Goal: Information Seeking & Learning: Learn about a topic

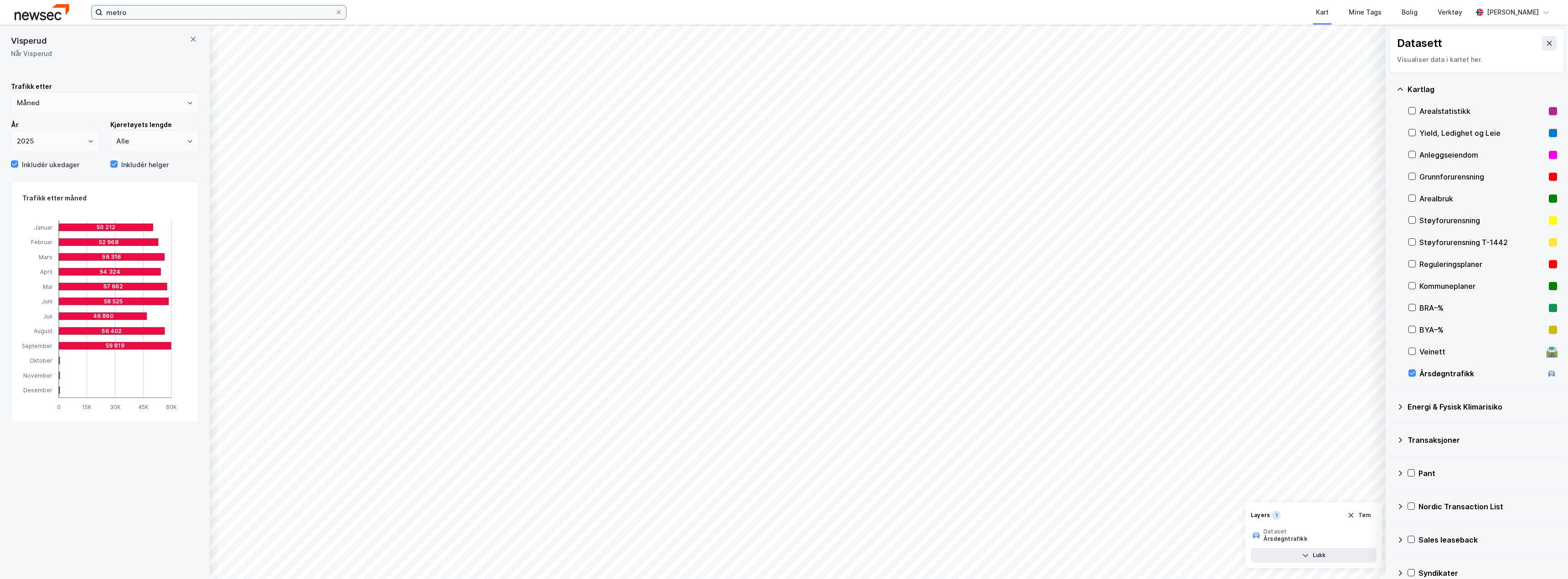
click at [127, 9] on input "metro" at bounding box center [219, 12] width 233 height 13
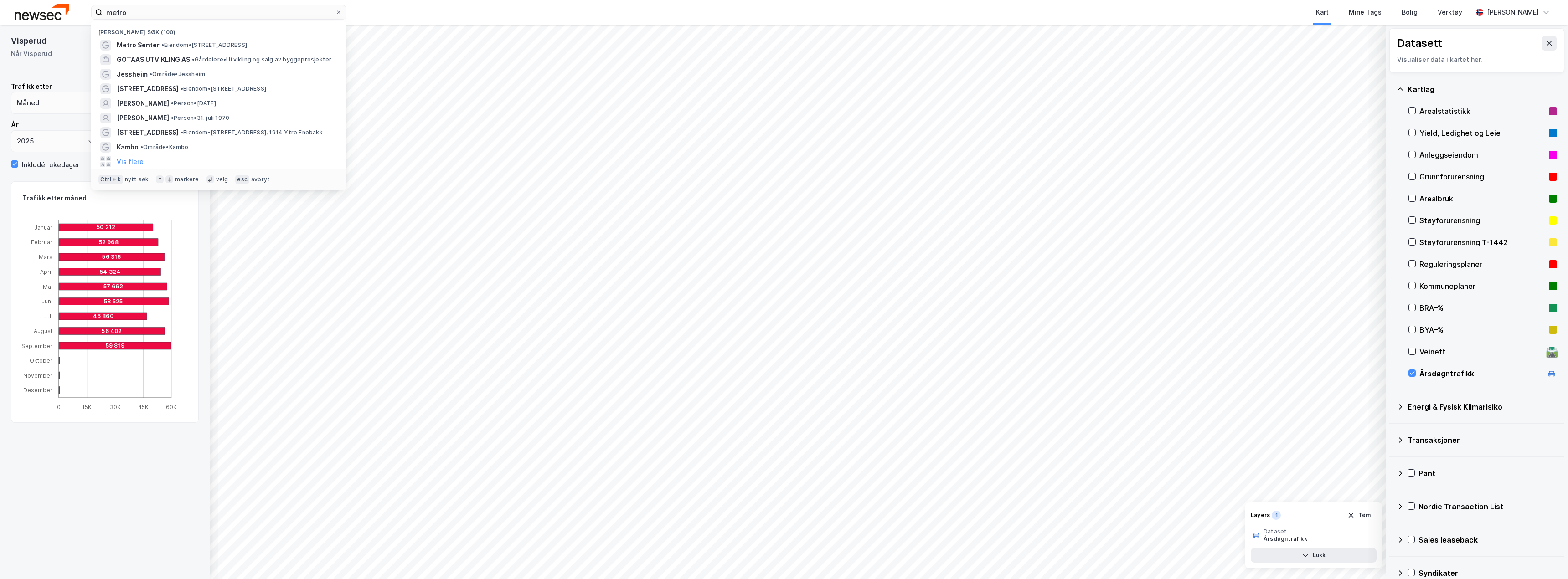
click at [37, 12] on img at bounding box center [42, 12] width 55 height 16
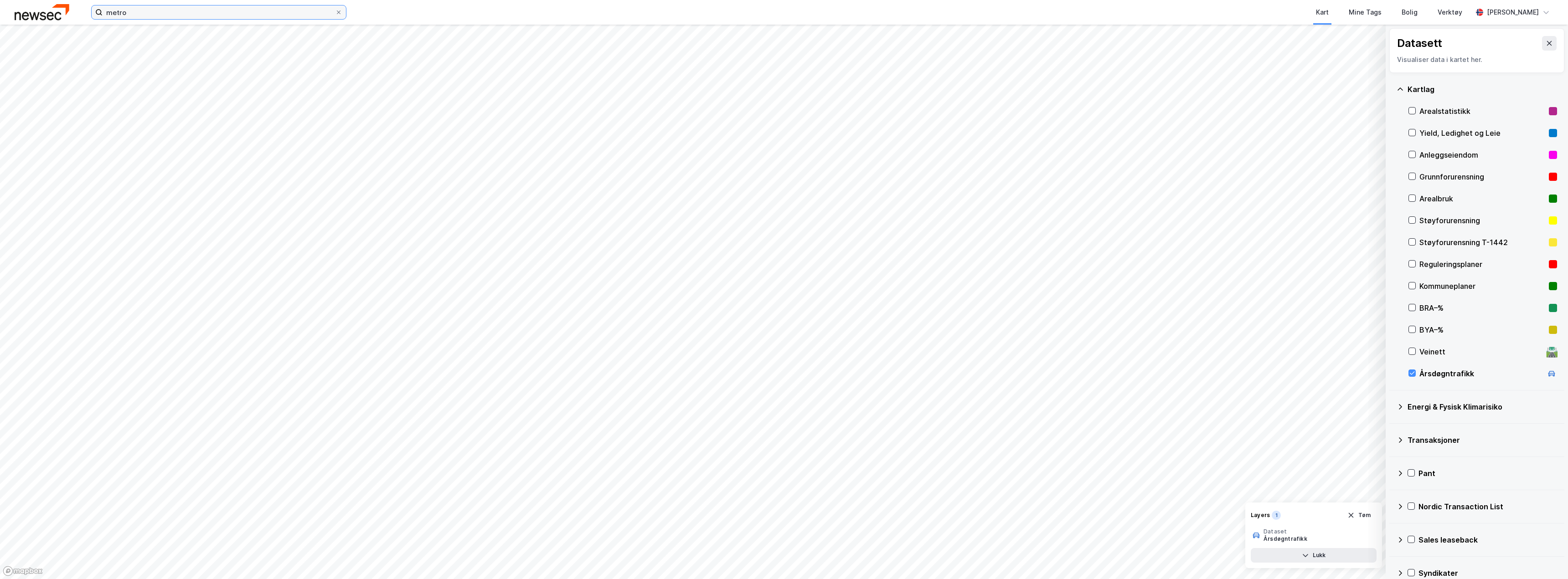
click at [117, 13] on input "metro" at bounding box center [219, 12] width 233 height 13
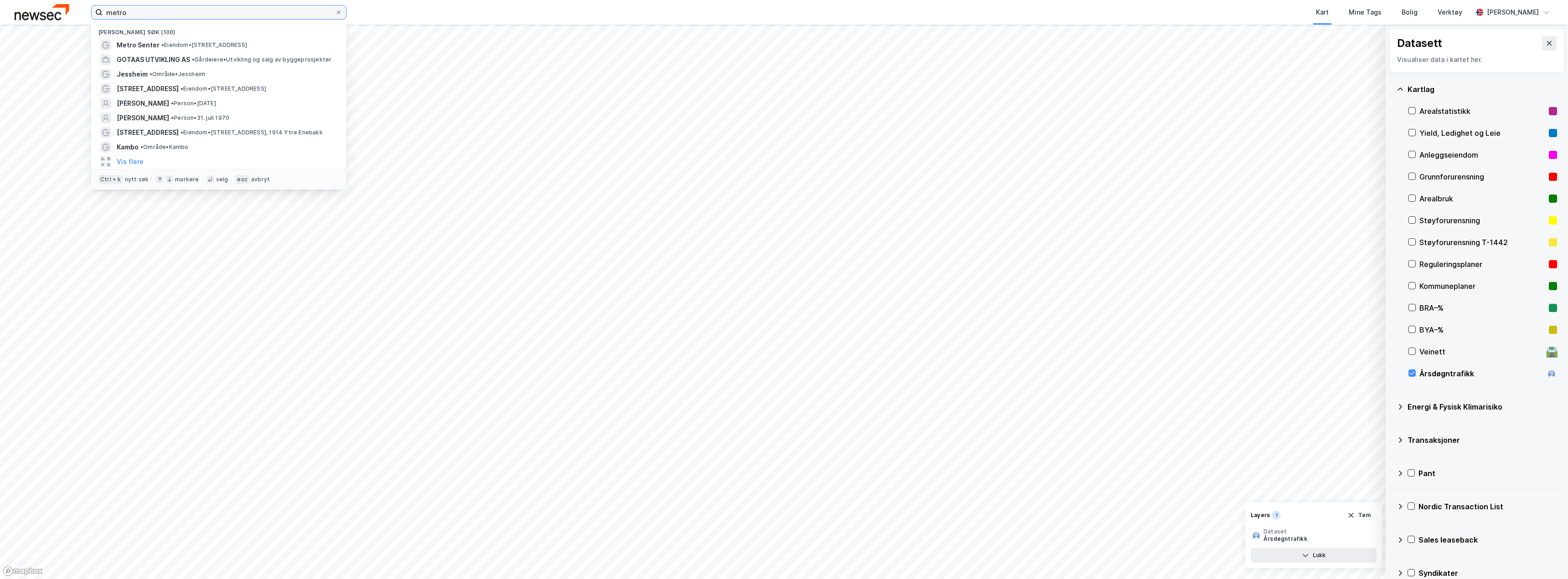
click at [117, 13] on input "metro" at bounding box center [219, 12] width 233 height 13
click at [1430, 373] on div "Årsdøgntrafikk" at bounding box center [1481, 373] width 123 height 11
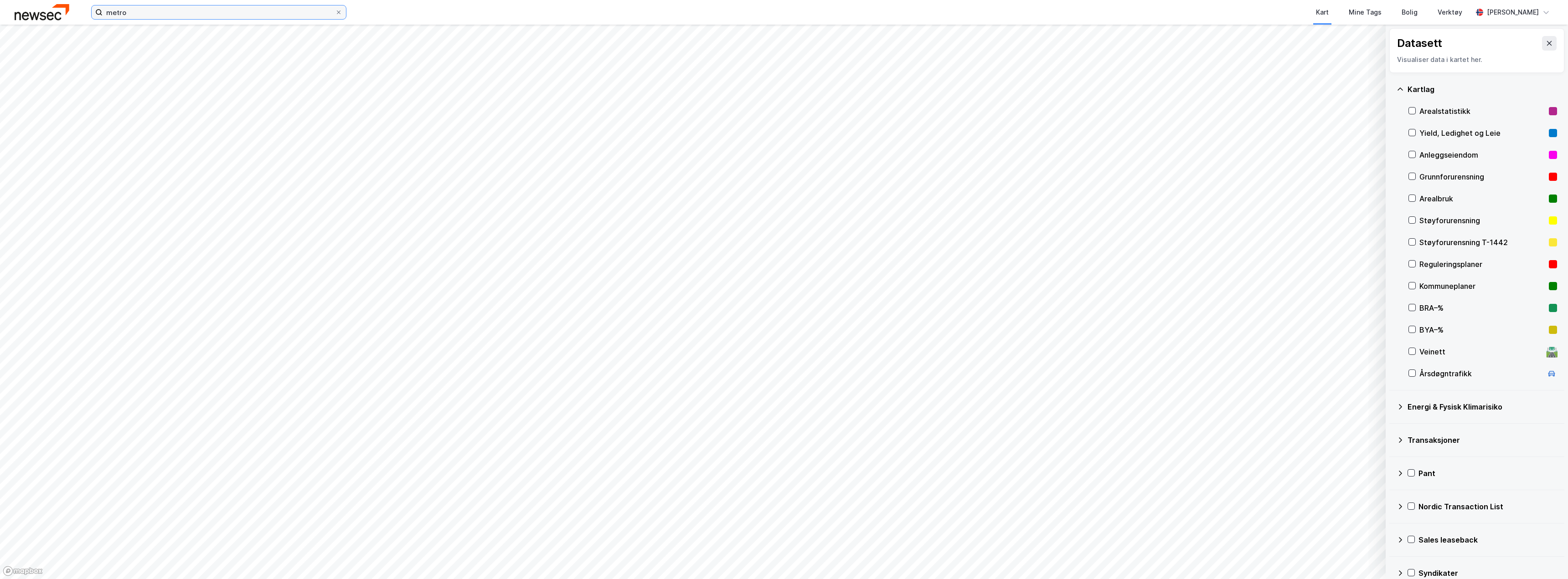
click at [138, 18] on input "metro" at bounding box center [219, 12] width 233 height 13
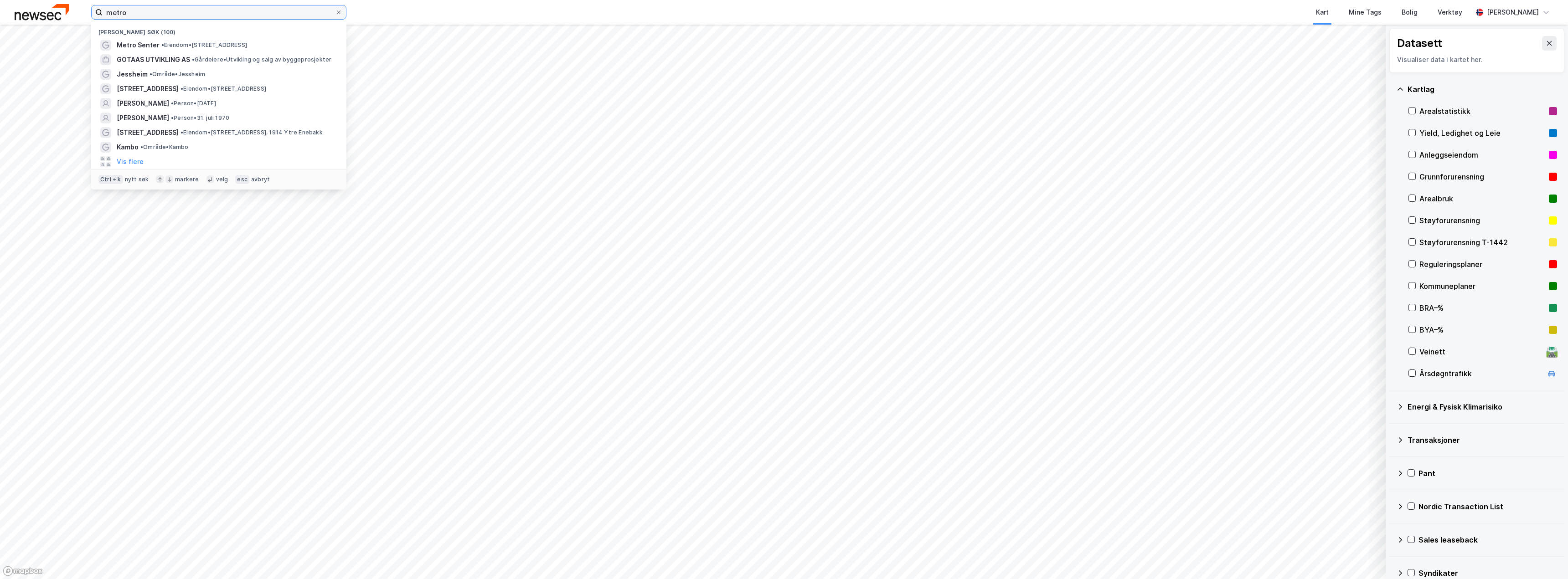
click at [138, 18] on input "metro" at bounding box center [219, 12] width 233 height 13
type input "R"
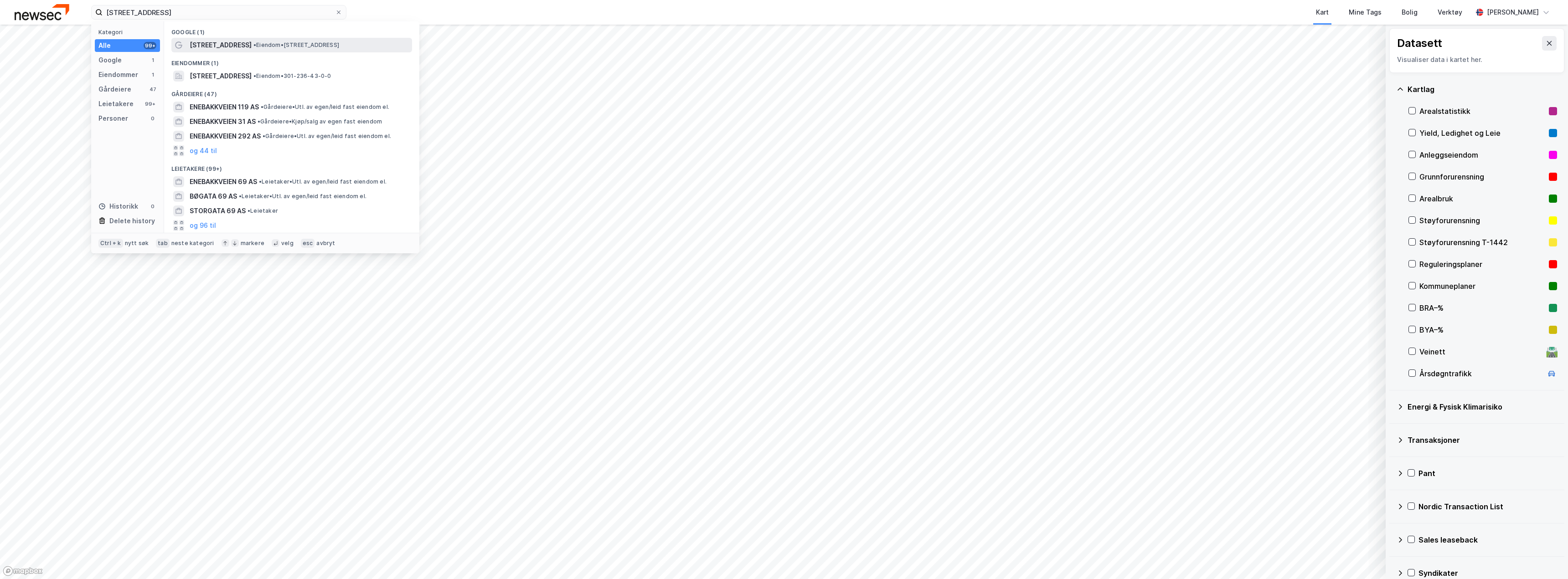
click at [257, 48] on span "• Eiendom • [STREET_ADDRESS]" at bounding box center [296, 45] width 86 height 7
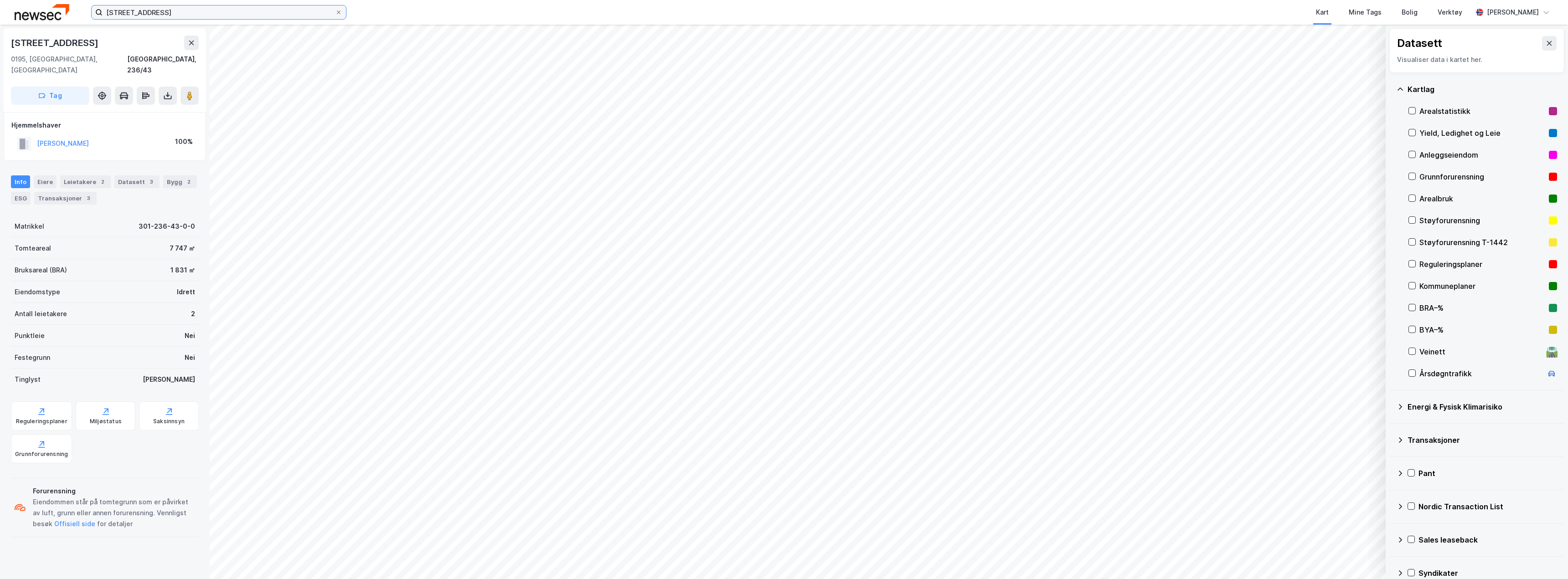
click at [198, 6] on input "[STREET_ADDRESS]" at bounding box center [219, 12] width 233 height 13
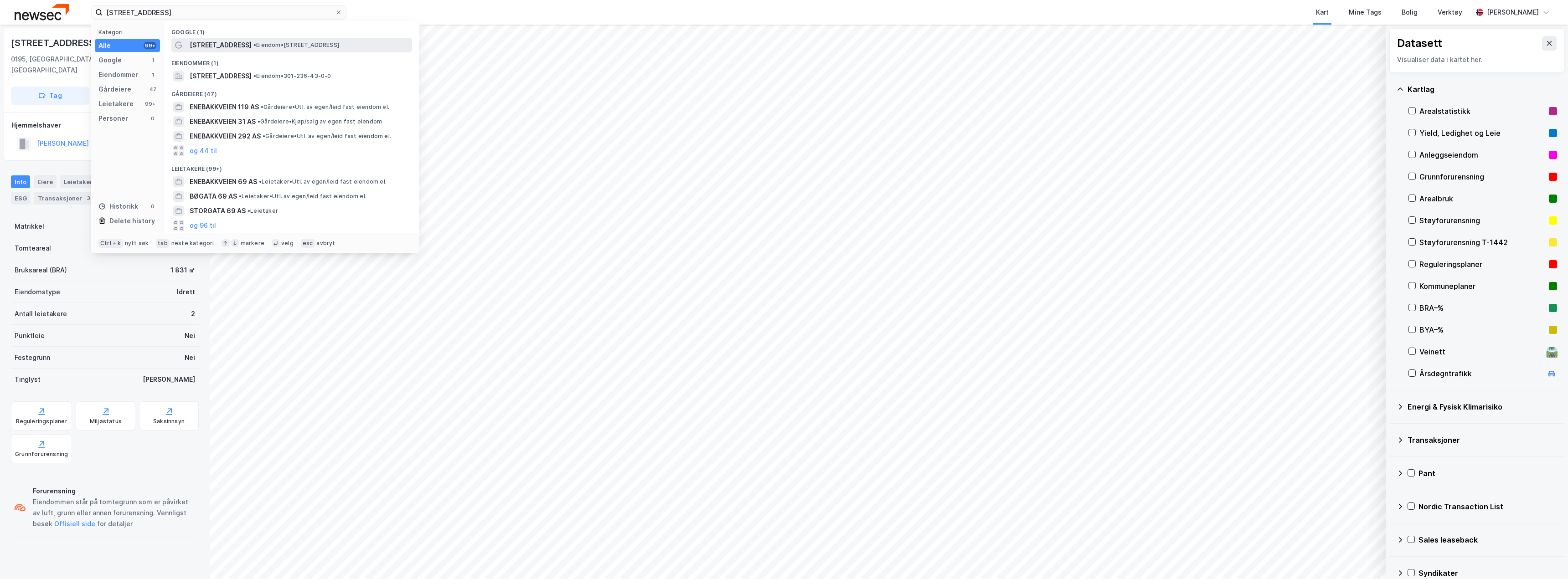
click at [214, 44] on span "[STREET_ADDRESS]" at bounding box center [221, 45] width 62 height 11
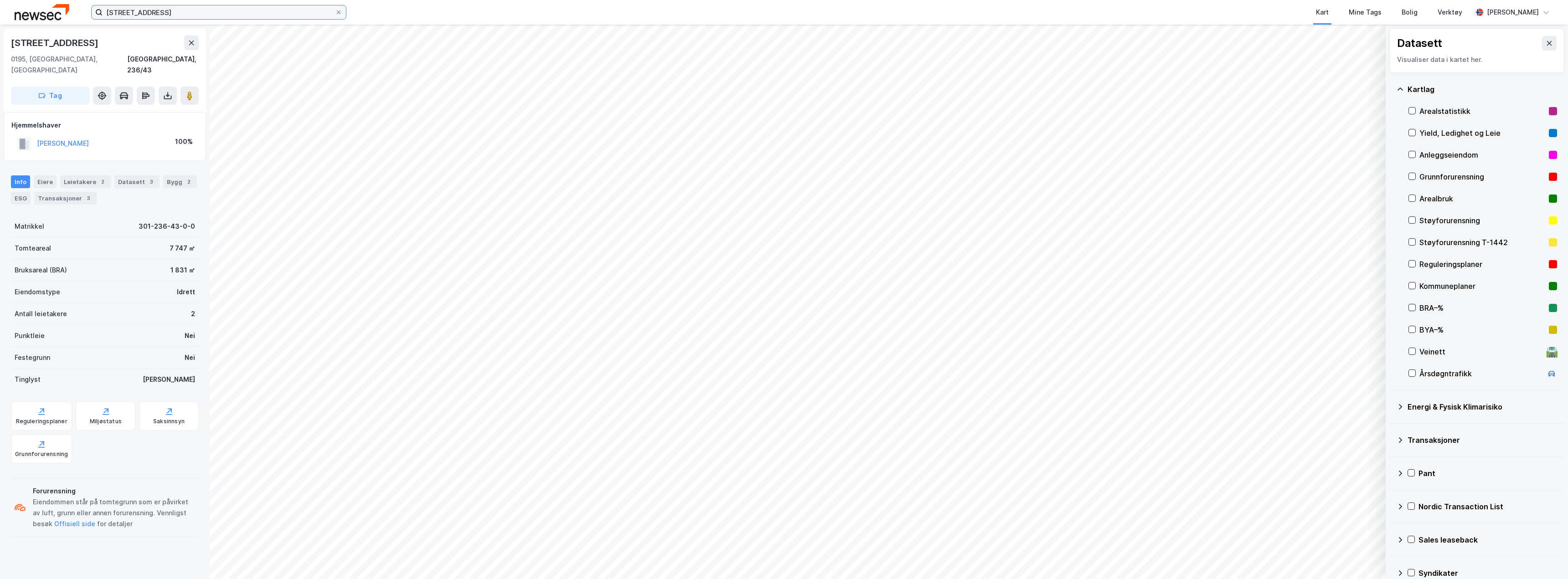
click at [201, 15] on input "[STREET_ADDRESS]" at bounding box center [219, 12] width 233 height 13
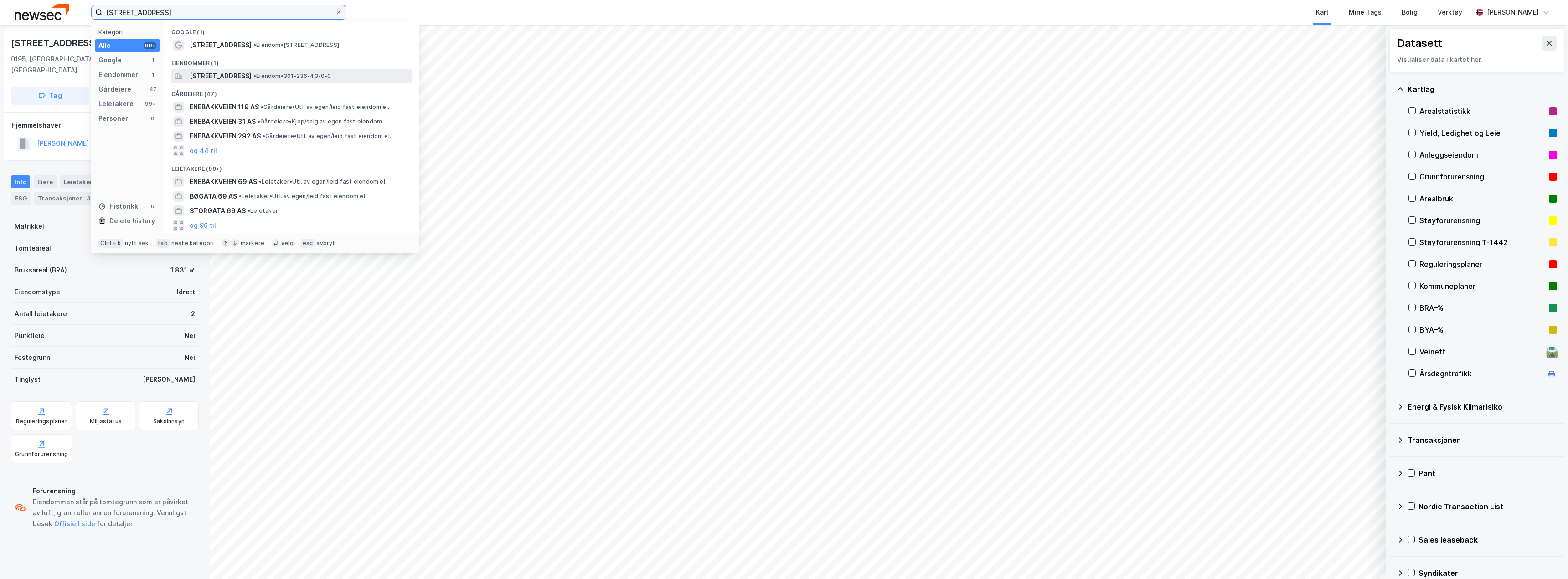
type input "[STREET_ADDRESS]"
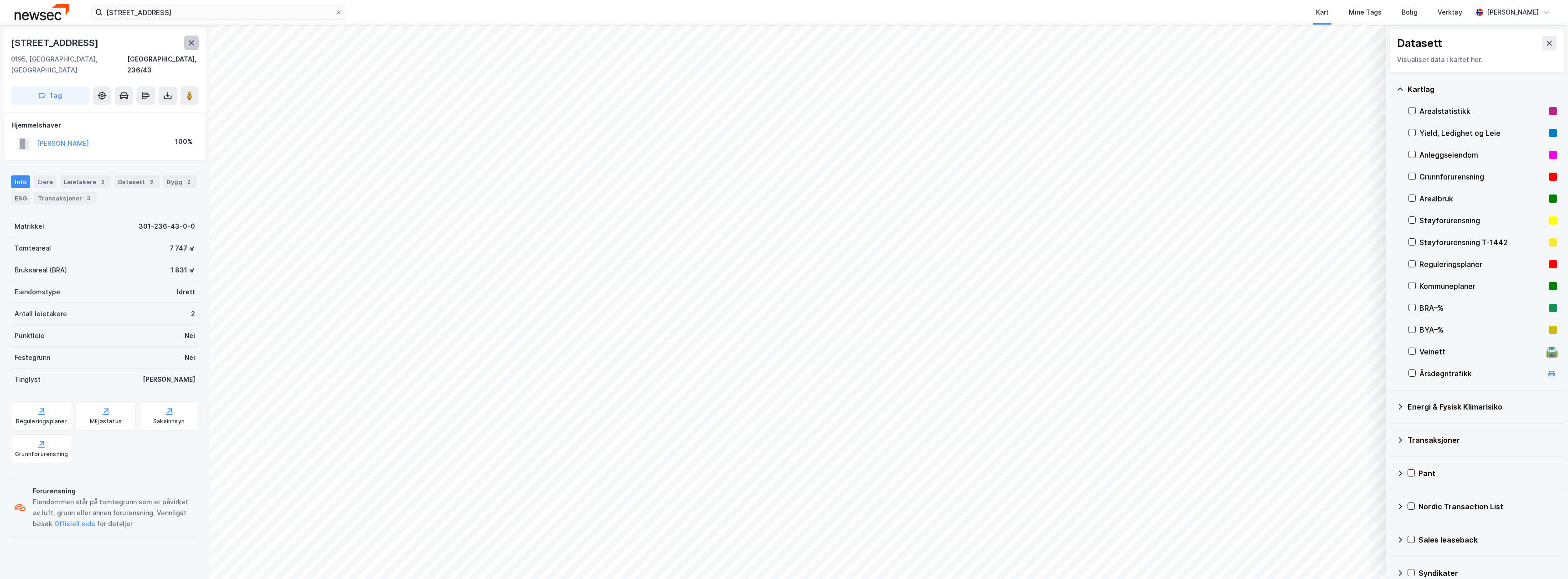
click at [189, 43] on icon at bounding box center [192, 43] width 7 height 7
click at [77, 175] on div "Leietakere 2" at bounding box center [85, 181] width 51 height 13
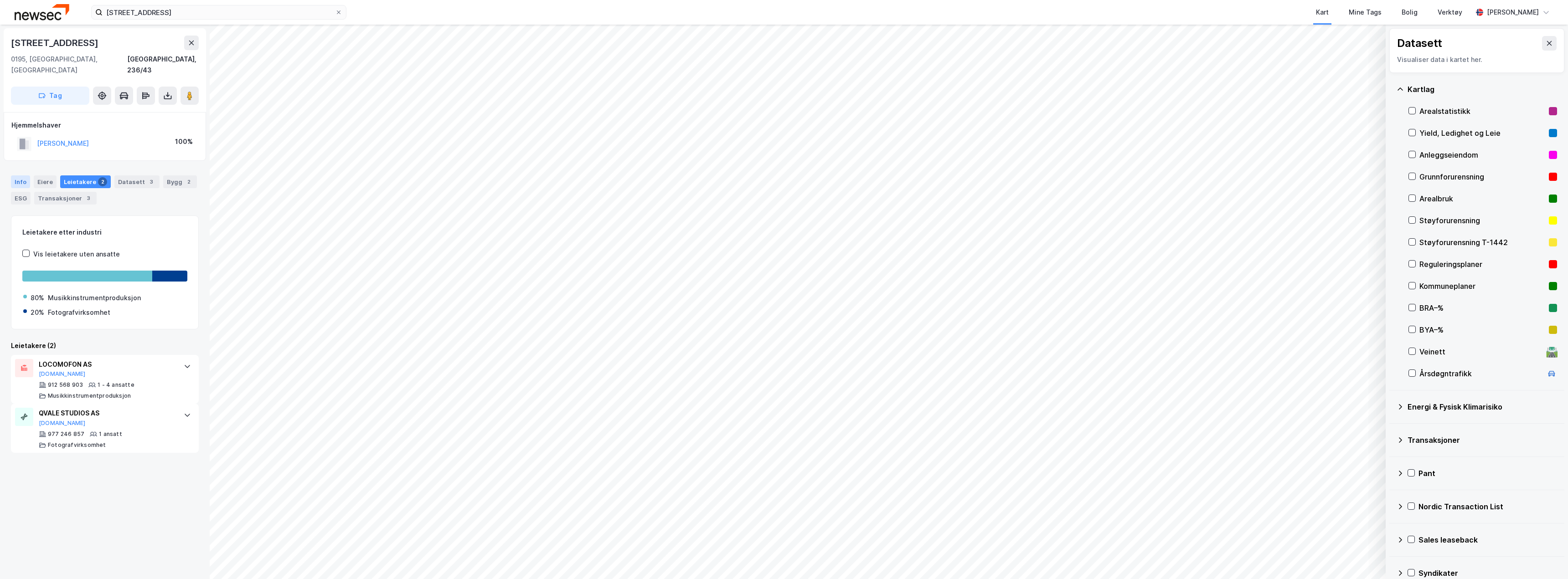
click at [20, 175] on div "Info" at bounding box center [20, 181] width 19 height 13
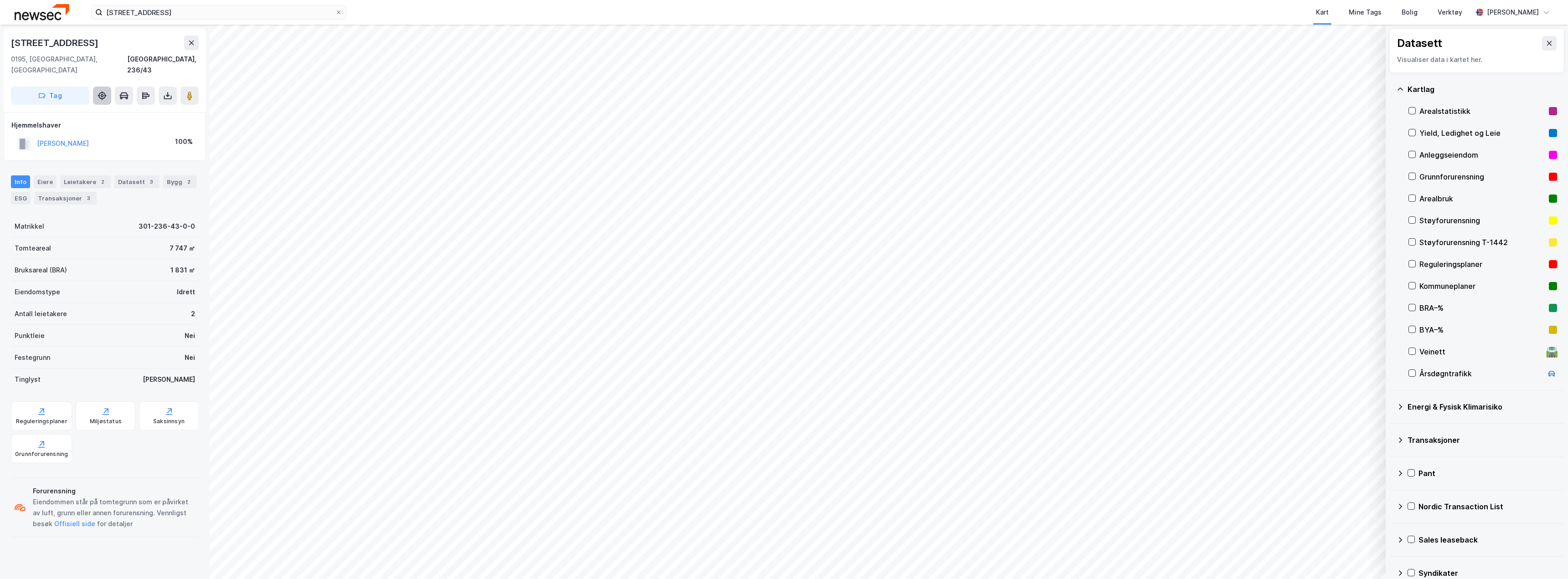
click at [106, 86] on button at bounding box center [102, 95] width 18 height 18
click at [104, 91] on icon at bounding box center [102, 95] width 9 height 9
click at [1547, 43] on icon at bounding box center [1550, 43] width 5 height 4
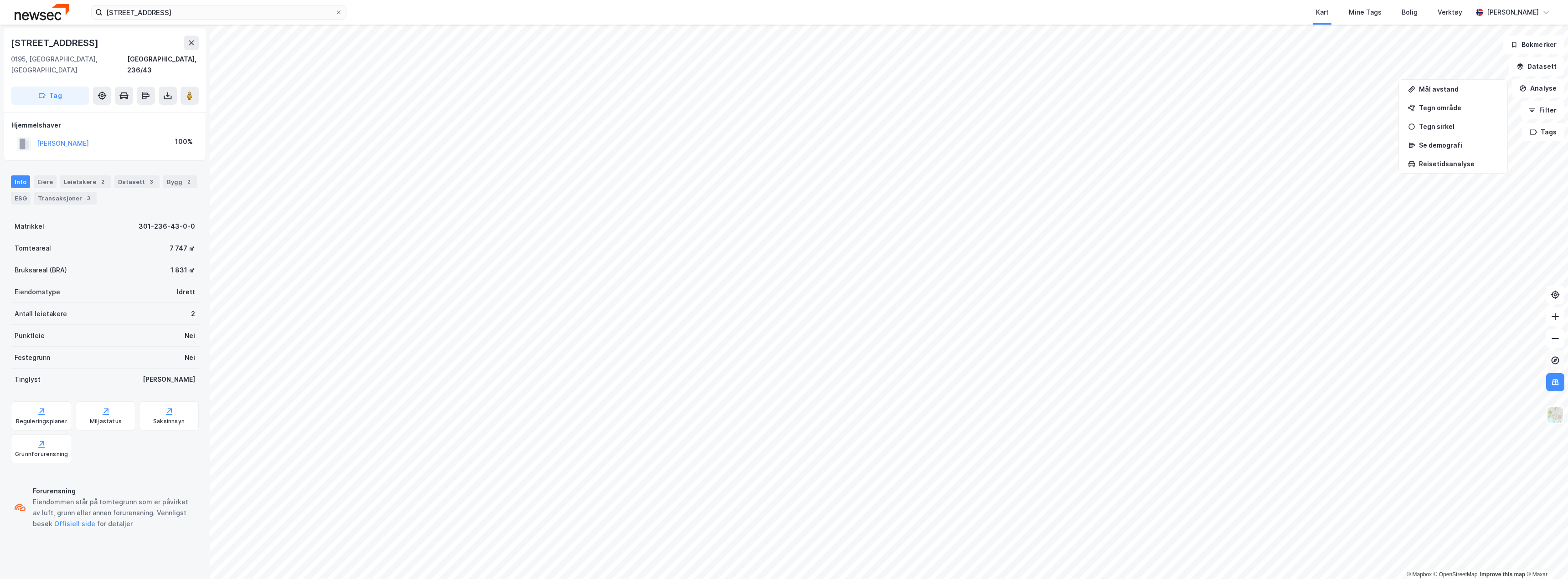
click at [1555, 363] on icon at bounding box center [1555, 360] width 9 height 9
